Goal: Information Seeking & Learning: Check status

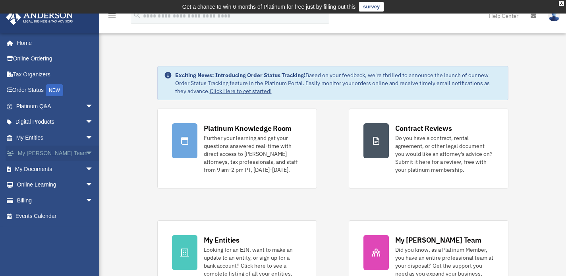
click at [57, 156] on link "My Anderson Team arrow_drop_down" at bounding box center [56, 153] width 100 height 16
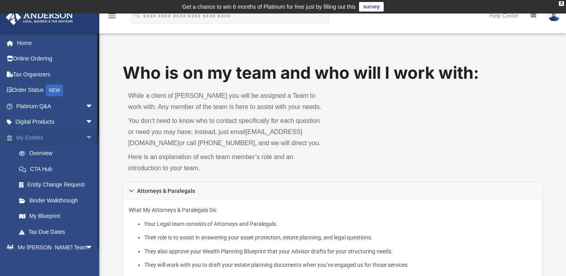
click at [34, 138] on link "My Entities arrow_drop_down" at bounding box center [56, 137] width 100 height 16
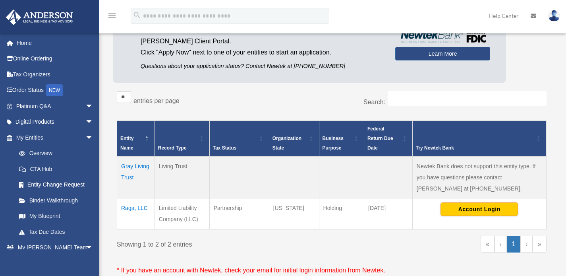
scroll to position [92, 0]
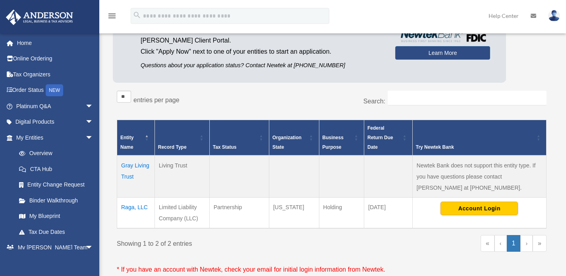
click at [135, 208] on td "Raga, LLC" at bounding box center [136, 212] width 38 height 31
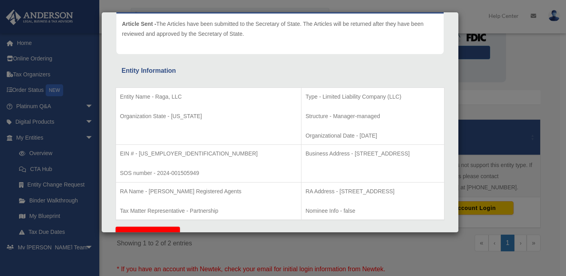
scroll to position [99, 0]
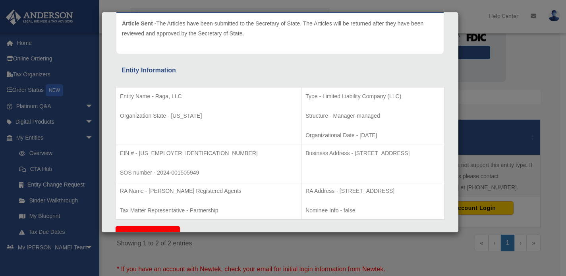
drag, startPoint x: 292, startPoint y: 152, endPoint x: 341, endPoint y: 154, distance: 48.5
click at [339, 153] on p "Business Address - 1718 Capitol Ave., Cheyenne, WY 82001" at bounding box center [372, 153] width 135 height 10
drag, startPoint x: 391, startPoint y: 154, endPoint x: 242, endPoint y: 151, distance: 148.5
click at [301, 151] on td "Business Address - 1718 Capitol Ave., Cheyenne, WY 82001" at bounding box center [372, 163] width 143 height 38
click at [305, 152] on p "Business Address - 1718 Capitol Ave., Cheyenne, WY 82001" at bounding box center [372, 153] width 135 height 10
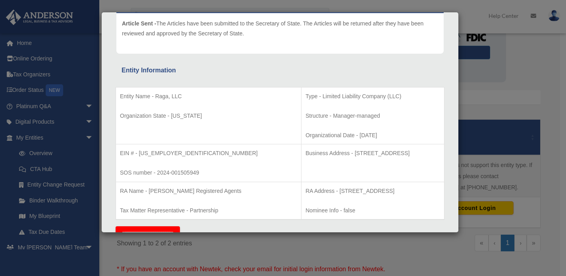
drag, startPoint x: 292, startPoint y: 154, endPoint x: 392, endPoint y: 153, distance: 100.1
click at [399, 154] on p "Business Address - 1718 Capitol Ave., Cheyenne, WY 82001" at bounding box center [372, 153] width 135 height 10
copy p "1718 Capitol Ave., Cheyenne, WY 82001"
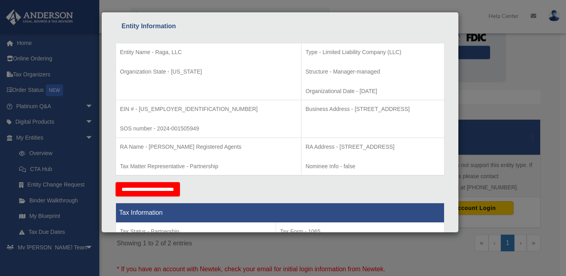
scroll to position [104, 0]
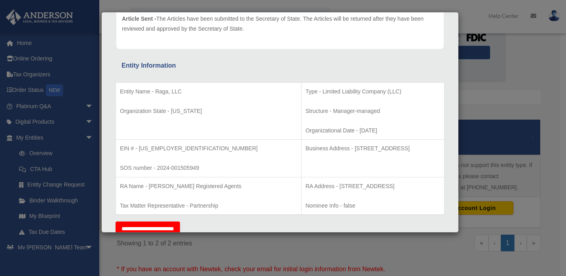
click at [538, 75] on div "Details × Articles Sent Organizational Date" at bounding box center [283, 138] width 566 height 276
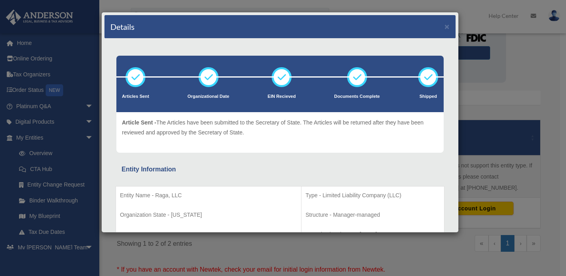
scroll to position [0, 0]
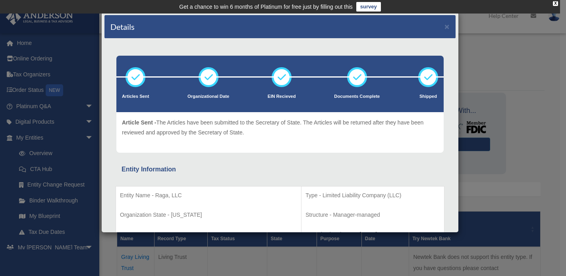
click at [444, 27] on div "Details ×" at bounding box center [279, 26] width 351 height 23
click at [444, 27] on button "×" at bounding box center [446, 26] width 5 height 8
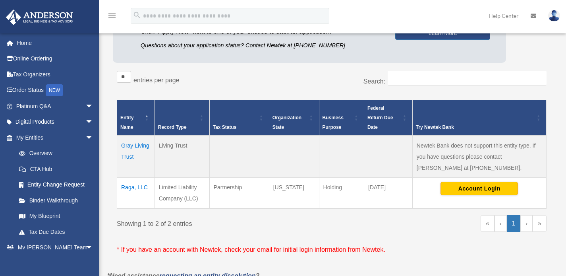
scroll to position [122, 0]
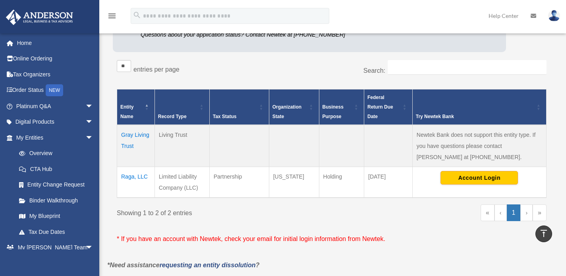
click at [127, 174] on td "Raga, LLC" at bounding box center [136, 182] width 38 height 31
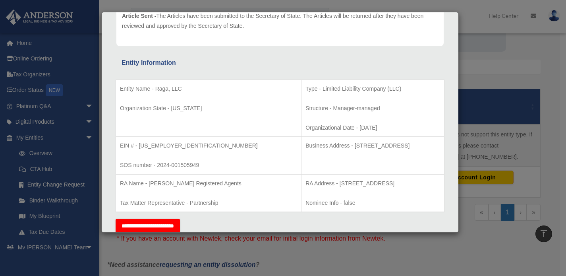
scroll to position [114, 0]
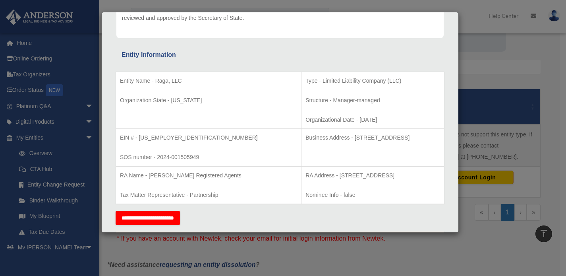
click at [495, 80] on div "Details × Articles Sent Organizational Date" at bounding box center [283, 138] width 566 height 276
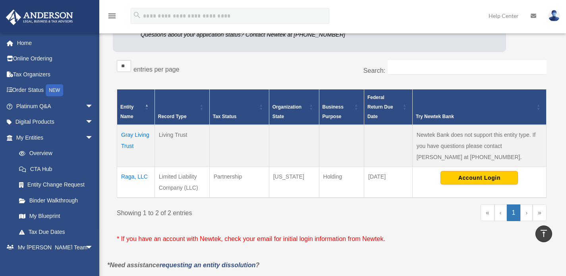
click at [143, 176] on td "Raga, LLC" at bounding box center [136, 182] width 38 height 31
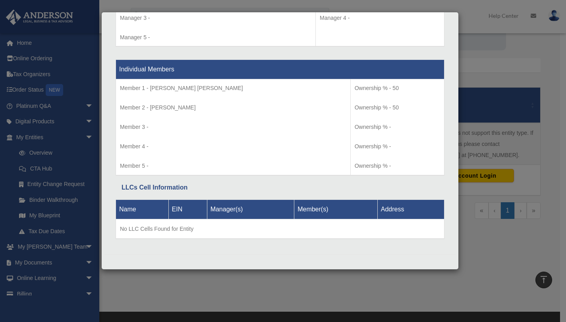
scroll to position [190, 0]
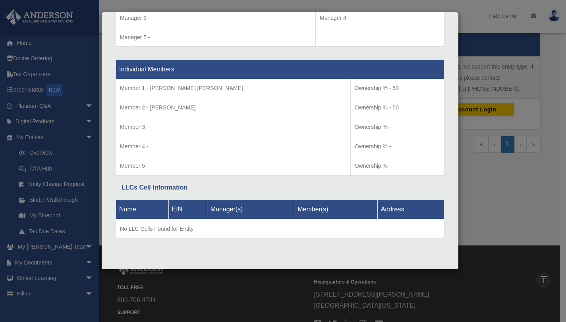
click at [491, 229] on div "Details × Articles Sent Organizational Date" at bounding box center [283, 161] width 566 height 322
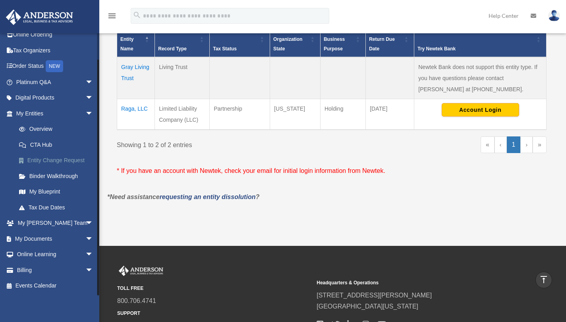
scroll to position [243, 0]
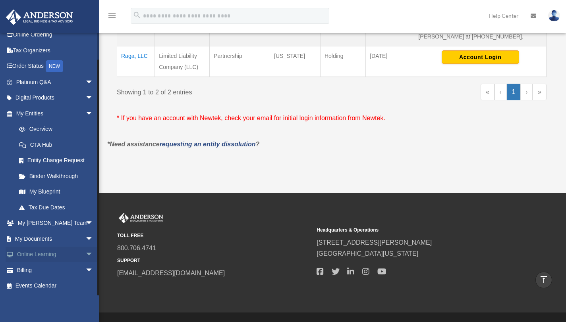
click at [45, 252] on link "Online Learning arrow_drop_down" at bounding box center [56, 255] width 100 height 16
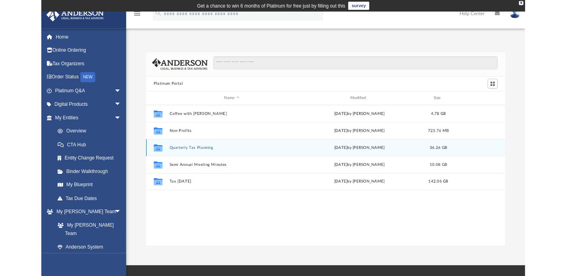
scroll to position [174, 414]
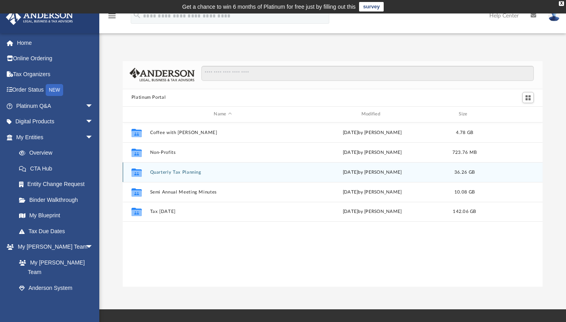
click at [190, 173] on button "Quarterly Tax Planning" at bounding box center [223, 172] width 146 height 5
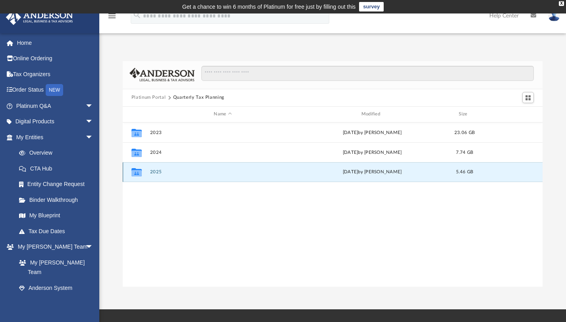
click at [155, 172] on button "2025" at bounding box center [223, 172] width 146 height 5
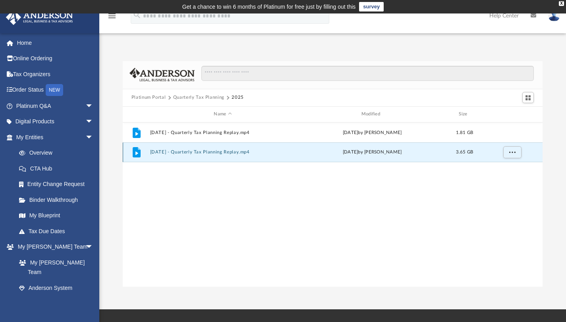
click at [164, 154] on button "March 14th, 2025 - Quarterly Tax Planning Replay.mp4" at bounding box center [223, 152] width 146 height 5
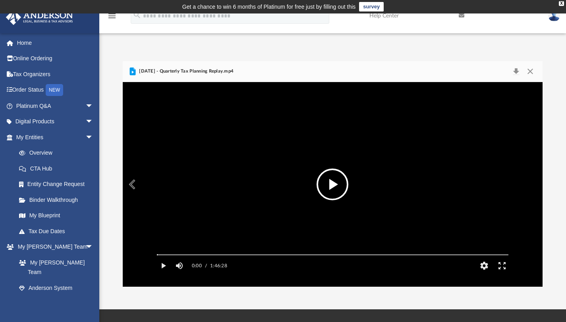
click at [327, 195] on button "File preview" at bounding box center [332, 185] width 32 height 32
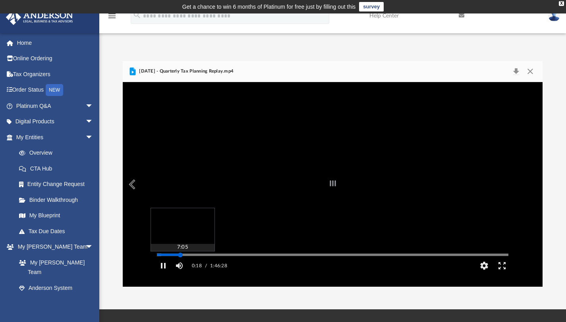
click at [180, 267] on div "Autoplay Disabled Speed Normal Quality Auto Subtitles/CC Off Audio Autoplay Dis…" at bounding box center [333, 184] width 420 height 205
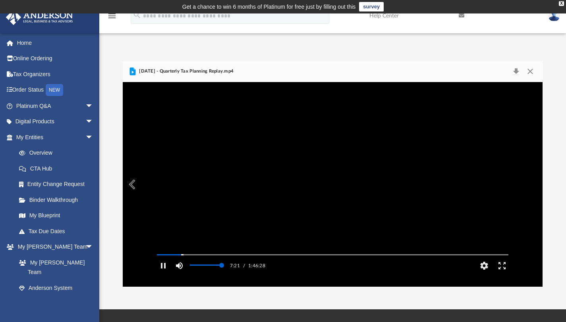
click at [175, 269] on button "Mute" at bounding box center [179, 266] width 14 height 16
click at [178, 274] on button "Unmute" at bounding box center [179, 266] width 14 height 16
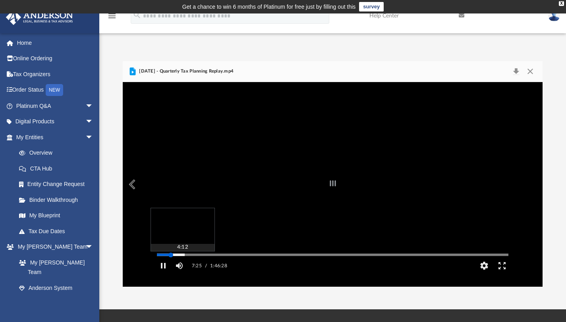
click at [171, 267] on div "Autoplay Disabled Speed Normal Quality Auto Subtitles/CC Off Audio Autoplay Dis…" at bounding box center [333, 184] width 420 height 205
click at [180, 258] on div "Media Slider" at bounding box center [332, 255] width 364 height 6
click at [187, 258] on div "Media Slider" at bounding box center [332, 255] width 364 height 6
click at [184, 256] on div "Media Slider" at bounding box center [332, 255] width 351 height 1
click at [196, 266] on div "Autoplay Disabled Speed Normal Quality Auto Subtitles/CC Off Audio Autoplay Dis…" at bounding box center [333, 184] width 420 height 205
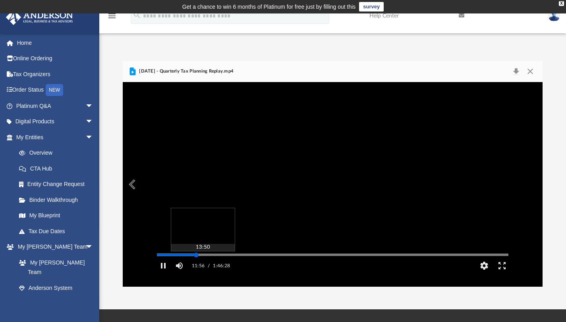
click at [204, 258] on div "Media Slider" at bounding box center [332, 255] width 364 height 6
click at [205, 267] on div "Autoplay Disabled Speed Normal Quality Auto Subtitles/CC Off Audio Autoplay Dis…" at bounding box center [333, 184] width 420 height 205
click at [217, 267] on div "Autoplay Disabled Speed Normal Quality Auto Subtitles/CC Off Audio Autoplay Dis…" at bounding box center [333, 184] width 420 height 205
click at [228, 267] on div "Autoplay Disabled Speed Normal Quality Auto Subtitles/CC Off Audio Autoplay Dis…" at bounding box center [333, 184] width 420 height 205
click at [225, 267] on div "Autoplay Disabled Speed Normal Quality Auto Subtitles/CC Off Audio Autoplay Dis…" at bounding box center [333, 184] width 420 height 205
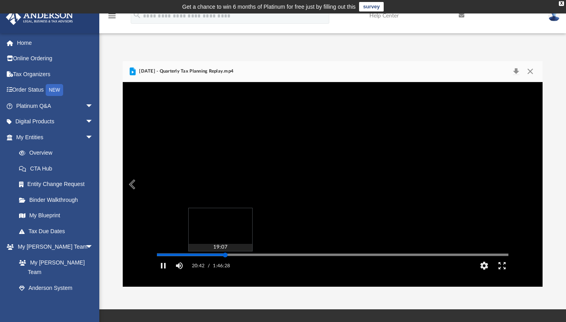
click at [220, 267] on div "Autoplay Disabled Speed Normal Quality Auto Subtitles/CC Off Audio Autoplay Dis…" at bounding box center [333, 184] width 420 height 205
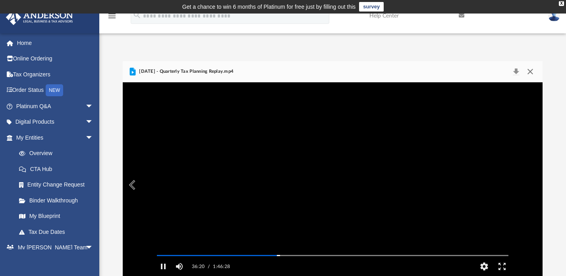
click at [532, 73] on button "Close" at bounding box center [530, 71] width 14 height 11
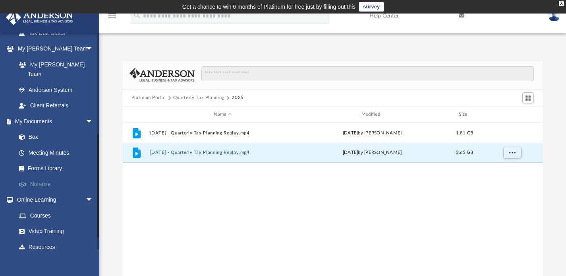
scroll to position [228, 0]
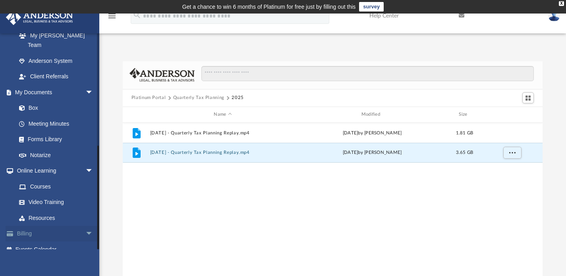
click at [85, 226] on span "arrow_drop_down" at bounding box center [93, 234] width 16 height 16
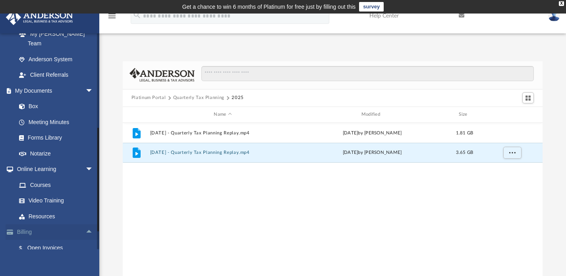
scroll to position [275, 0]
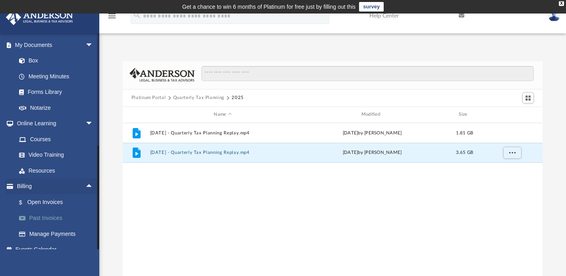
click at [52, 210] on link "Past Invoices" at bounding box center [58, 218] width 94 height 16
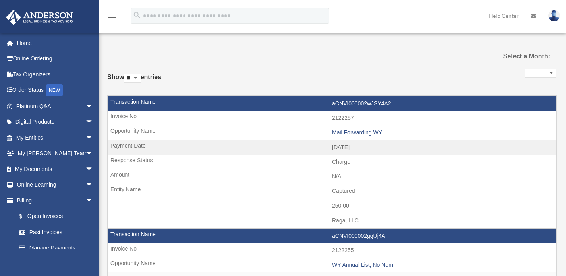
select select
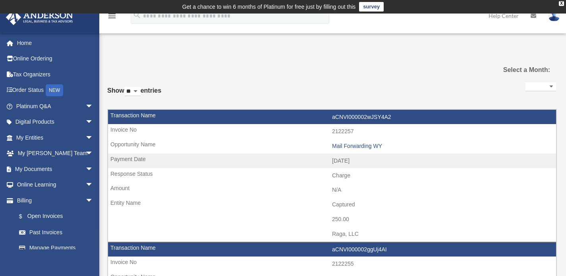
click at [140, 90] on select "** ** ** ***" at bounding box center [132, 91] width 16 height 9
select select "***"
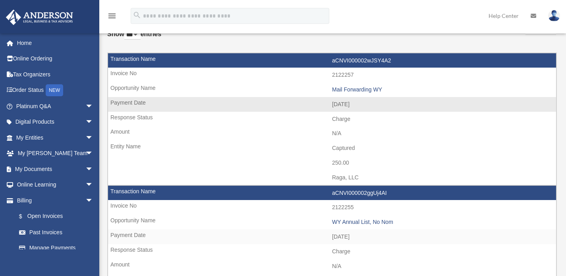
scroll to position [77, 0]
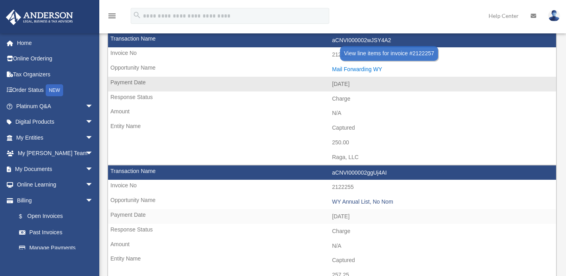
click at [356, 67] on div "Mail Forwarding WY" at bounding box center [442, 69] width 220 height 7
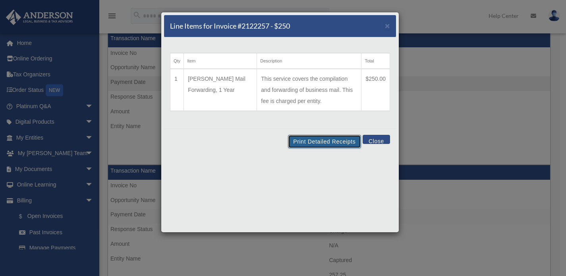
click at [327, 141] on button "Print Detailed Receipts" at bounding box center [324, 141] width 73 height 13
click at [386, 141] on button "Close" at bounding box center [376, 139] width 27 height 9
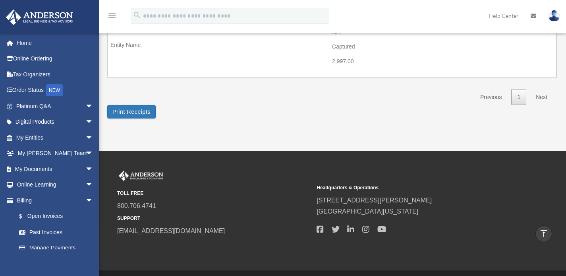
scroll to position [524, 0]
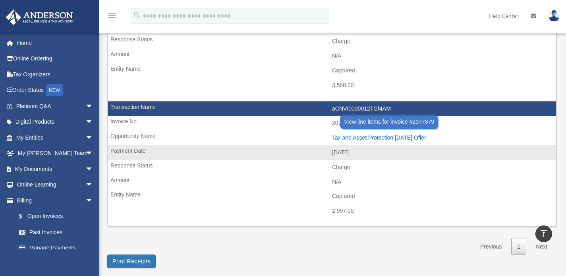
click at [376, 135] on div "Tax and Asset Protection 07.27.2024 Offer" at bounding box center [442, 137] width 220 height 7
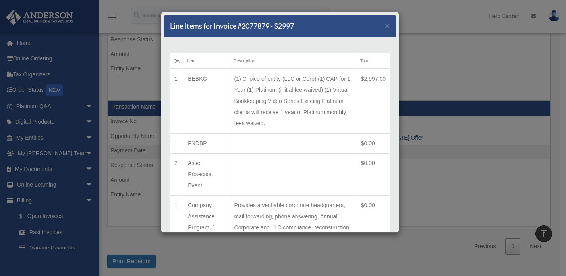
scroll to position [0, 0]
click at [454, 72] on div "Line Items for Invoice #2077879 - $2997 × Qty Item Description Total 1 BEBKG (1…" at bounding box center [283, 138] width 566 height 276
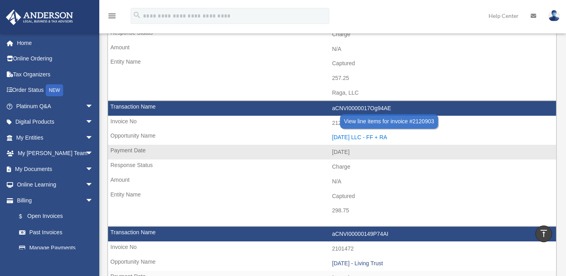
scroll to position [201, 0]
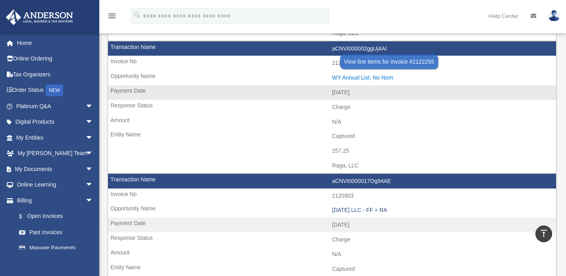
click at [366, 79] on div "WY Annual List, No Nom" at bounding box center [442, 77] width 220 height 7
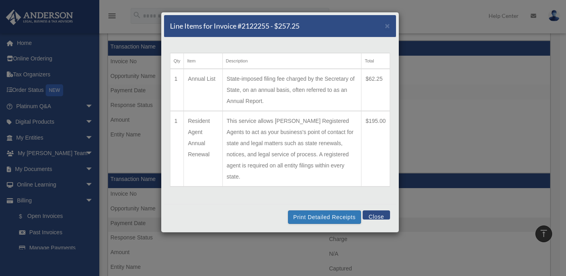
click at [377, 210] on button "Close" at bounding box center [376, 214] width 27 height 9
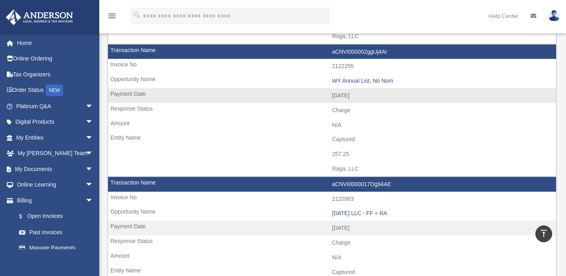
scroll to position [291, 0]
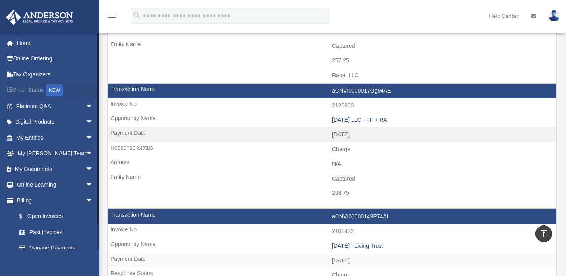
click at [33, 91] on link "Order Status NEW" at bounding box center [56, 90] width 100 height 16
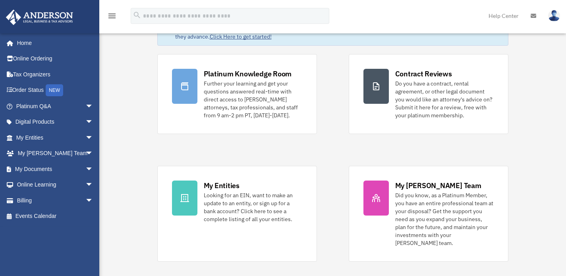
scroll to position [56, 0]
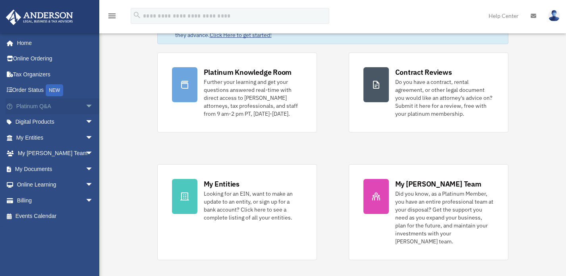
click at [47, 108] on link "Platinum Q&A arrow_drop_down" at bounding box center [56, 106] width 100 height 16
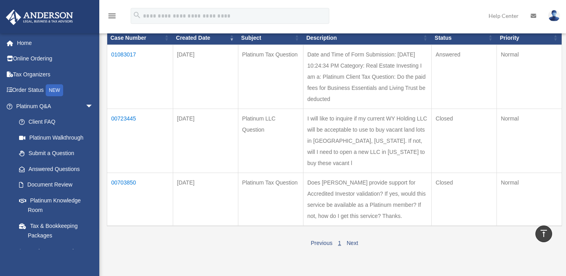
scroll to position [70, 0]
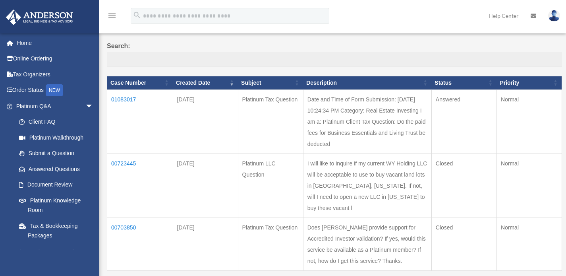
click at [120, 98] on td "01083017" at bounding box center [140, 121] width 66 height 64
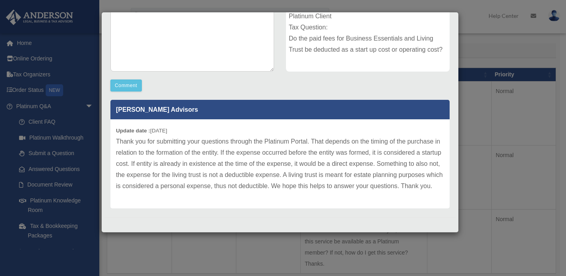
scroll to position [81, 0]
click at [488, 44] on div "Case Detail × Platinum Tax Question Case Number 01083017 Created Date [DATE] St…" at bounding box center [283, 138] width 566 height 276
